Goal: Transaction & Acquisition: Purchase product/service

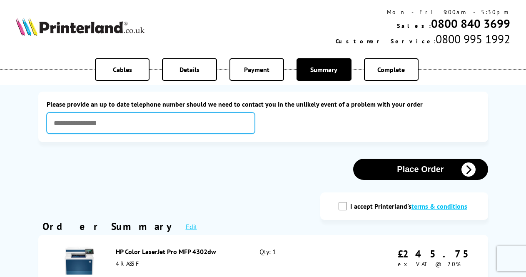
click at [185, 134] on input "text" at bounding box center [151, 122] width 208 height 21
type input "**********"
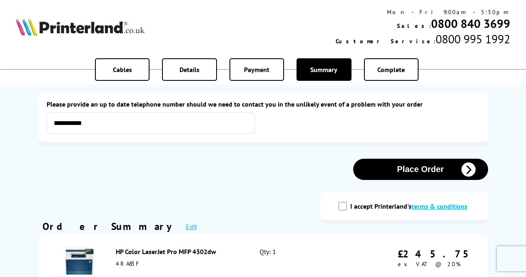
click at [423, 180] on button "Place Order" at bounding box center [420, 169] width 135 height 21
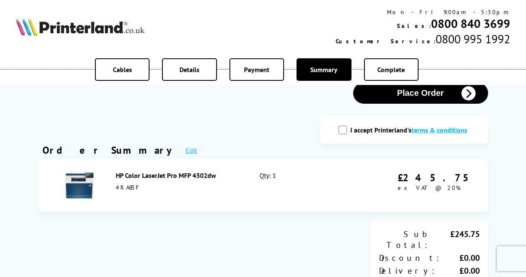
click at [339, 134] on input "I accept Printerland's terms & conditions" at bounding box center [343, 130] width 8 height 8
checkbox input "true"
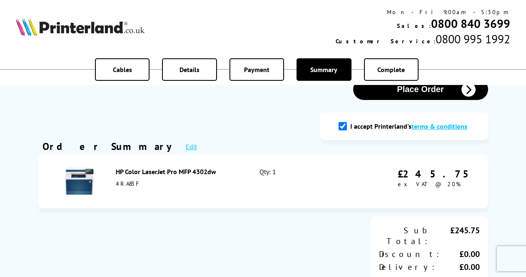
scroll to position [167, 0]
click at [415, 100] on button "Place Order" at bounding box center [420, 88] width 135 height 21
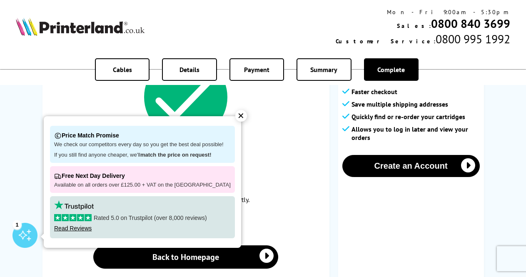
scroll to position [77, 0]
